Goal: Task Accomplishment & Management: Use online tool/utility

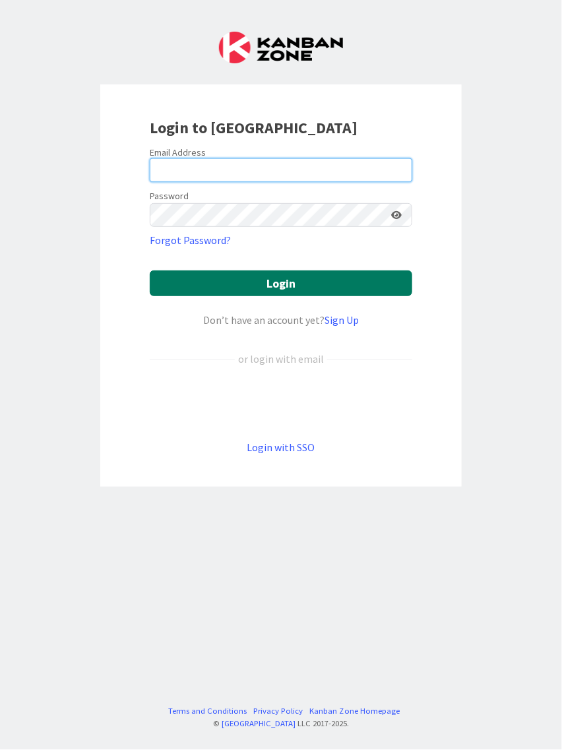
type input "[PERSON_NAME][EMAIL_ADDRESS][DOMAIN_NAME]"
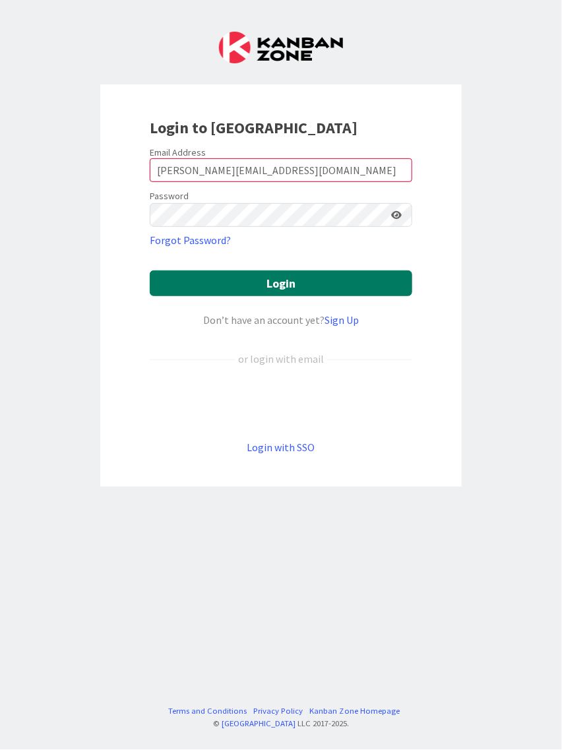
click at [235, 284] on button "Login" at bounding box center [281, 283] width 262 height 26
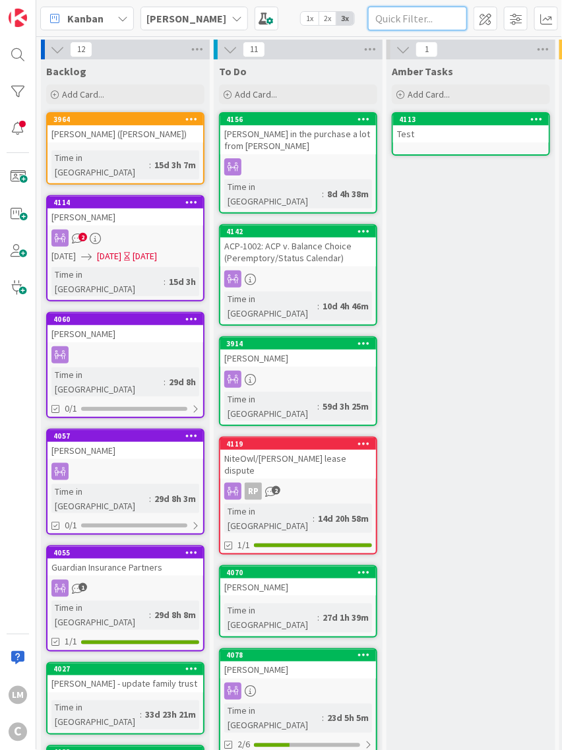
click at [413, 18] on input "text" at bounding box center [417, 19] width 99 height 24
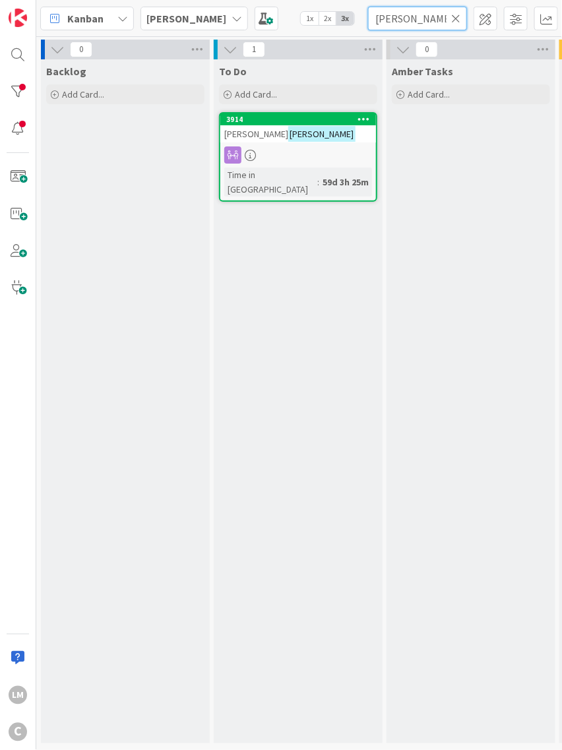
type input "[PERSON_NAME]"
click at [318, 140] on div "[PERSON_NAME]" at bounding box center [298, 133] width 156 height 17
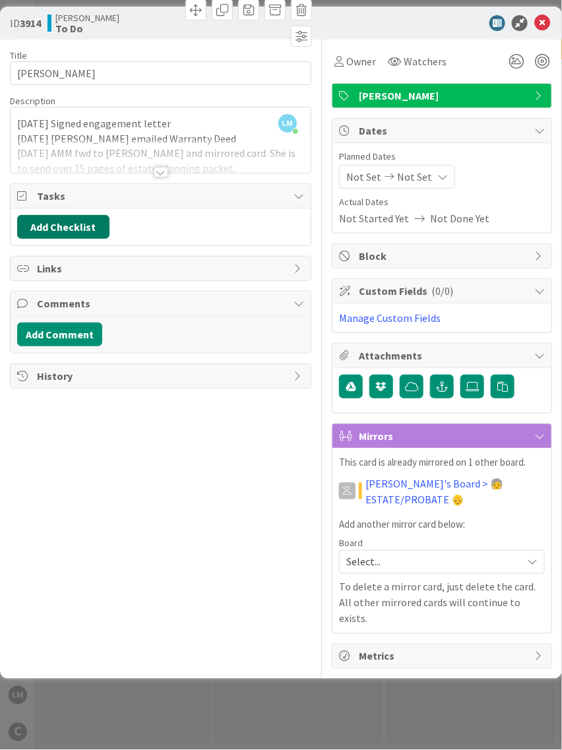
drag, startPoint x: 51, startPoint y: 226, endPoint x: 71, endPoint y: 235, distance: 21.5
click at [53, 226] on button "Add Checklist" at bounding box center [63, 227] width 92 height 24
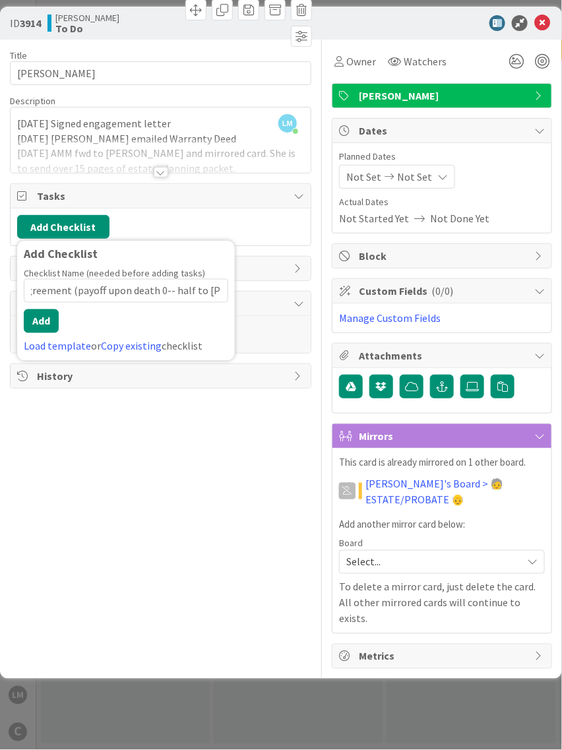
type input "Update loan agreement (payoff upon death 0-- half to [PERSON_NAME])"
